Goal: Task Accomplishment & Management: Manage account settings

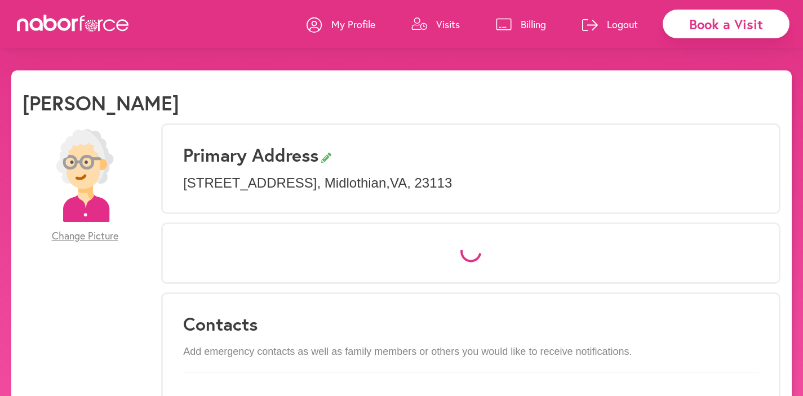
select select "*"
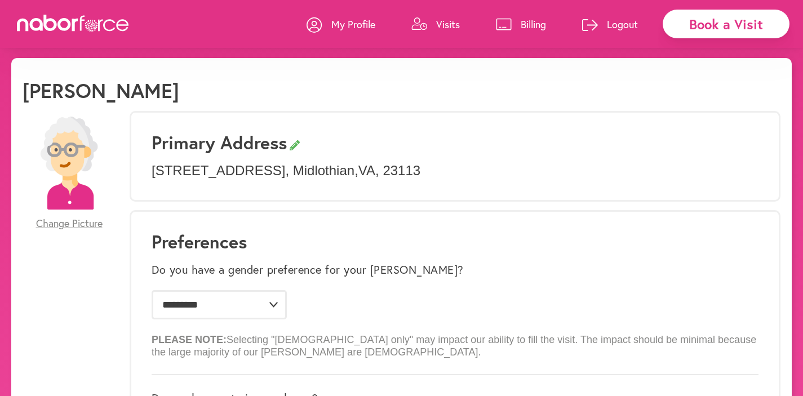
scroll to position [13, 0]
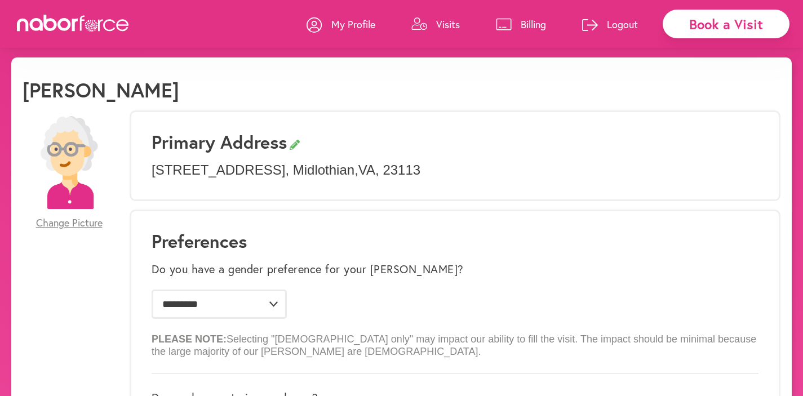
click at [358, 26] on p "My Profile" at bounding box center [353, 24] width 44 height 14
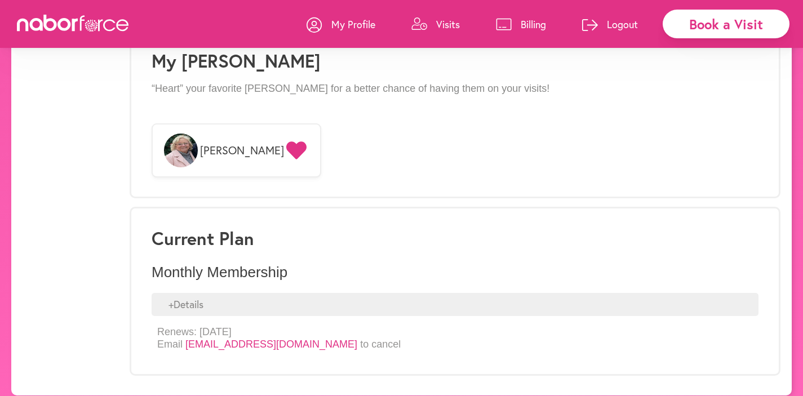
scroll to position [917, 0]
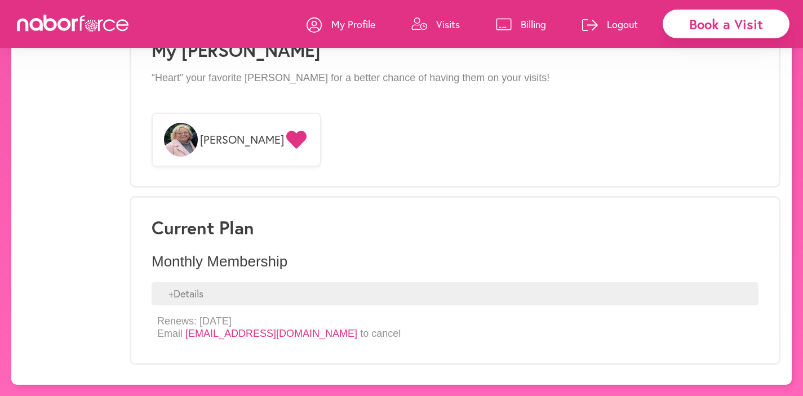
click at [441, 25] on p "Visits" at bounding box center [448, 24] width 24 height 14
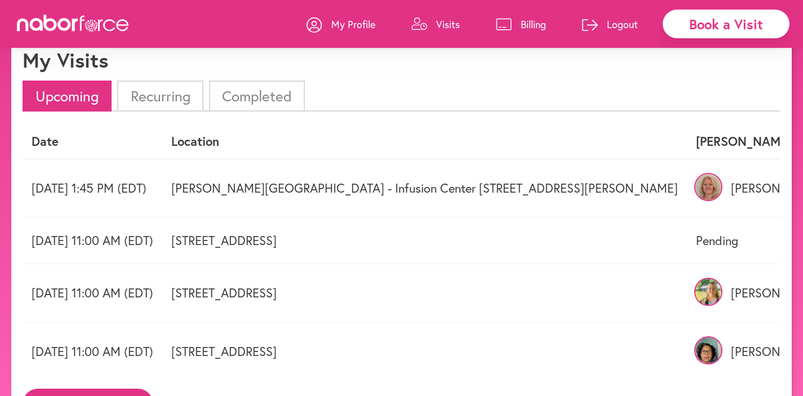
scroll to position [87, 0]
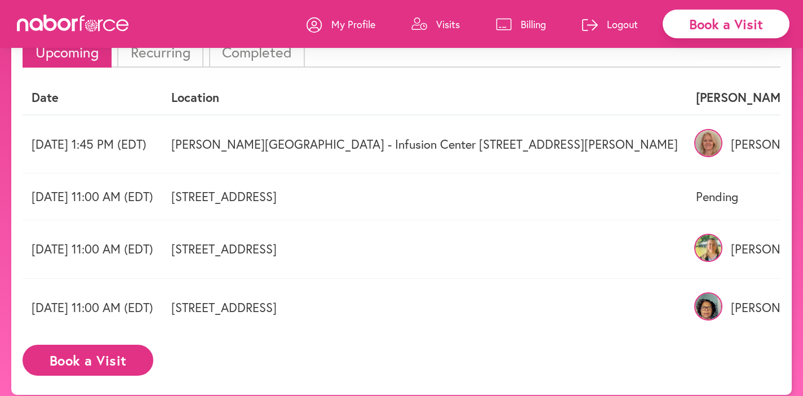
click at [43, 309] on td "[DATE] 11:00 AM (EDT)" at bounding box center [93, 307] width 140 height 58
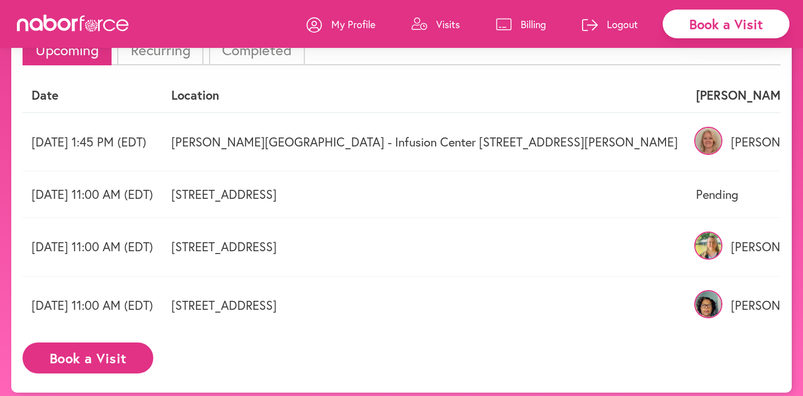
click at [246, 183] on td "[STREET_ADDRESS]" at bounding box center [424, 194] width 525 height 47
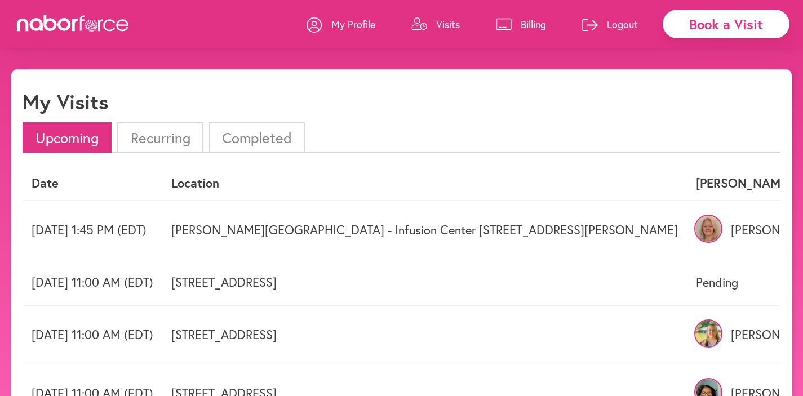
scroll to position [0, 0]
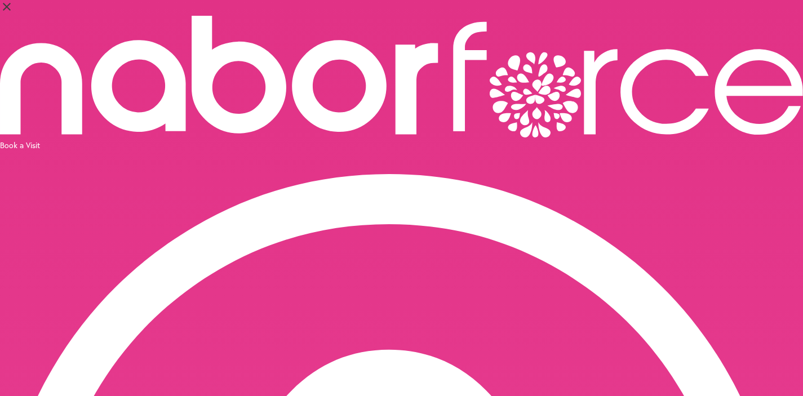
select select "********"
select select "***"
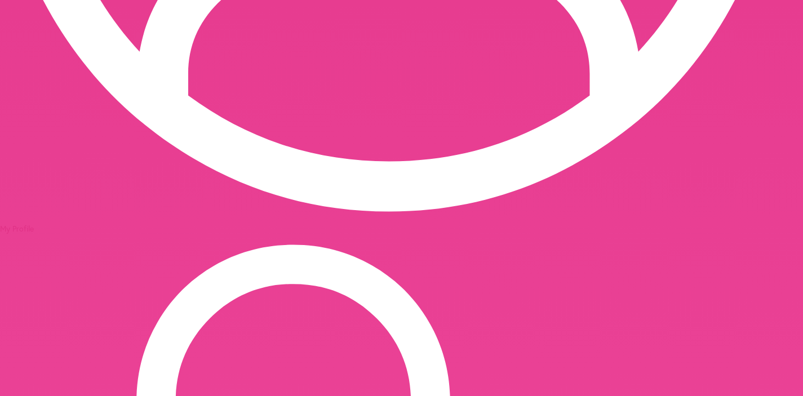
scroll to position [443, 0]
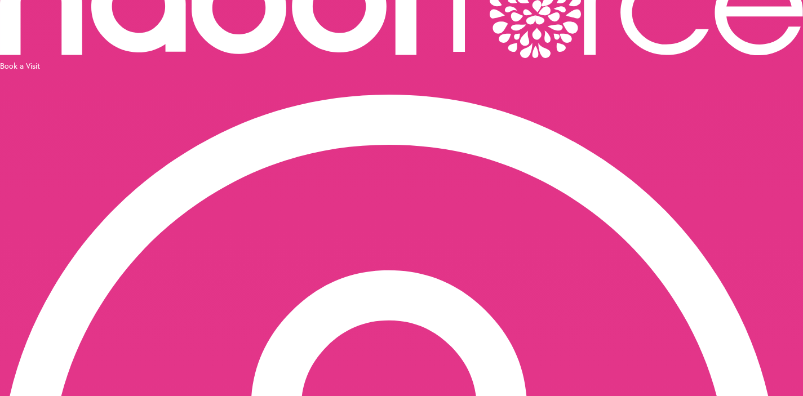
scroll to position [103, 0]
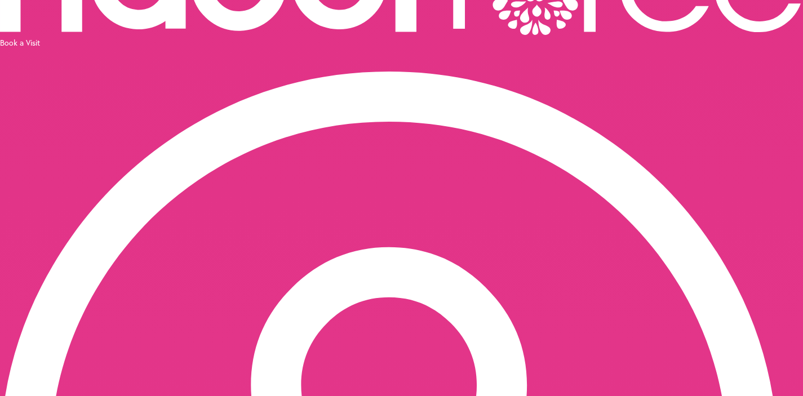
drag, startPoint x: 265, startPoint y: 186, endPoint x: 273, endPoint y: 186, distance: 7.9
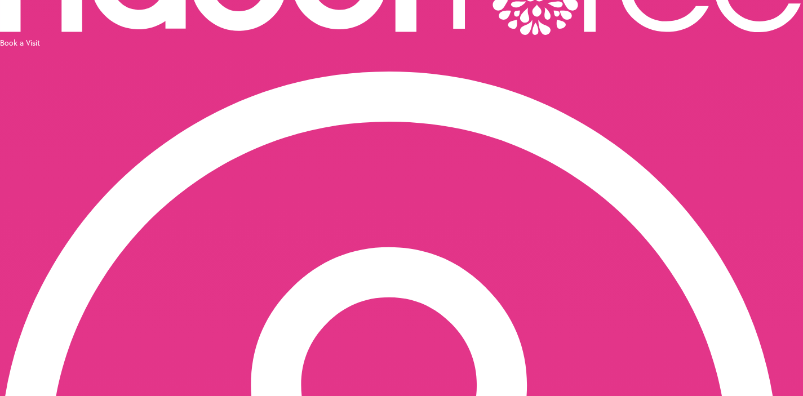
scroll to position [0, 179]
